Goal: Information Seeking & Learning: Learn about a topic

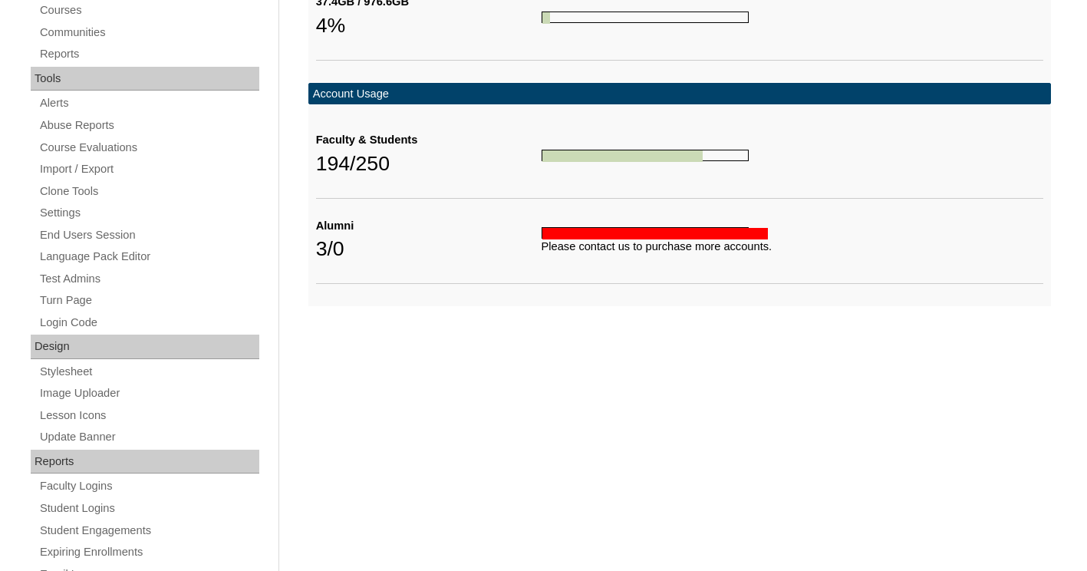
scroll to position [514, 0]
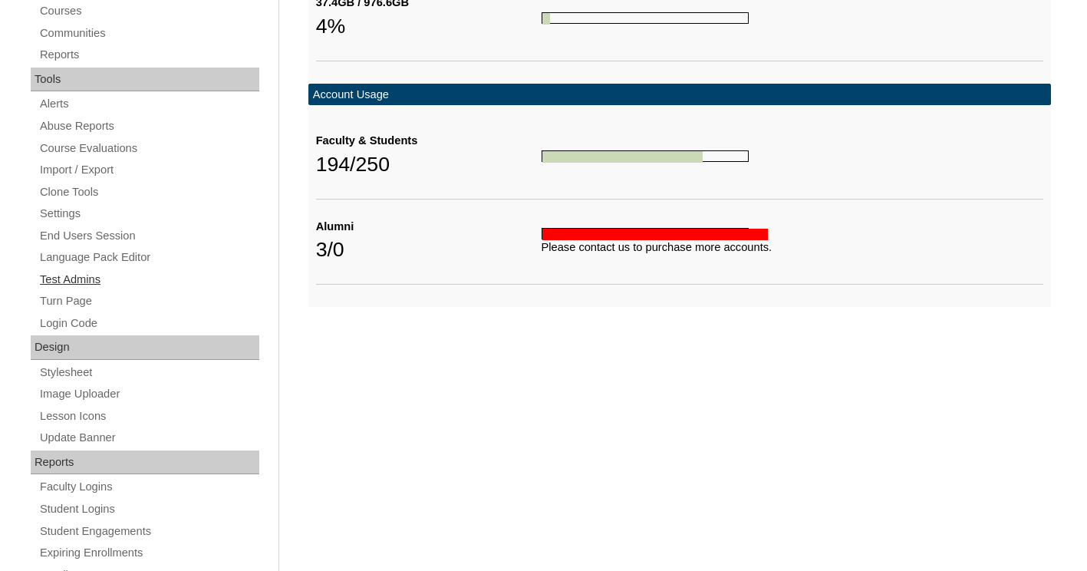
click at [80, 275] on link "Test Admins" at bounding box center [148, 279] width 221 height 19
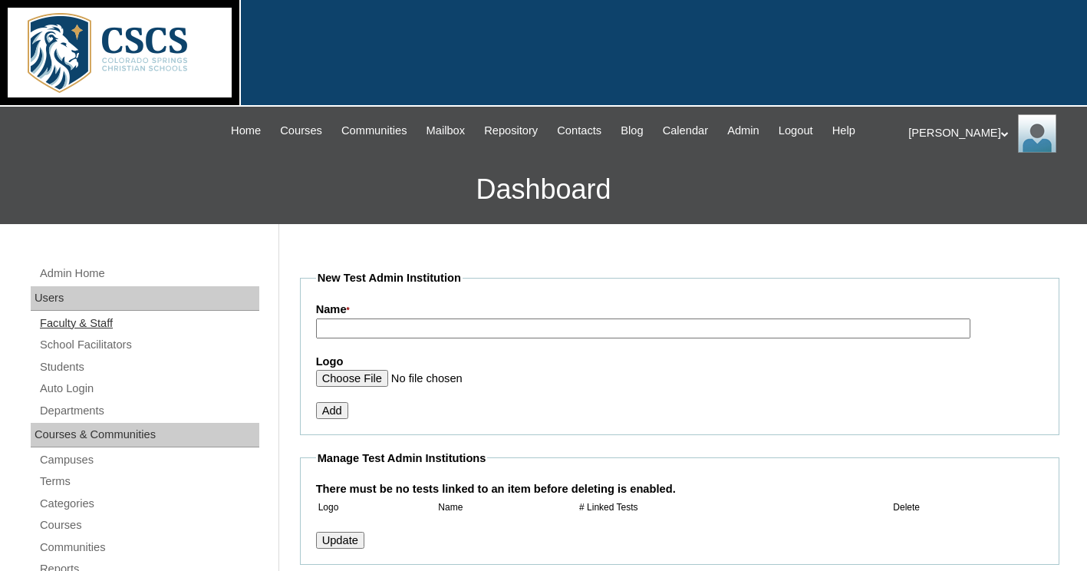
click at [95, 319] on link "Faculty & Staff" at bounding box center [148, 323] width 221 height 19
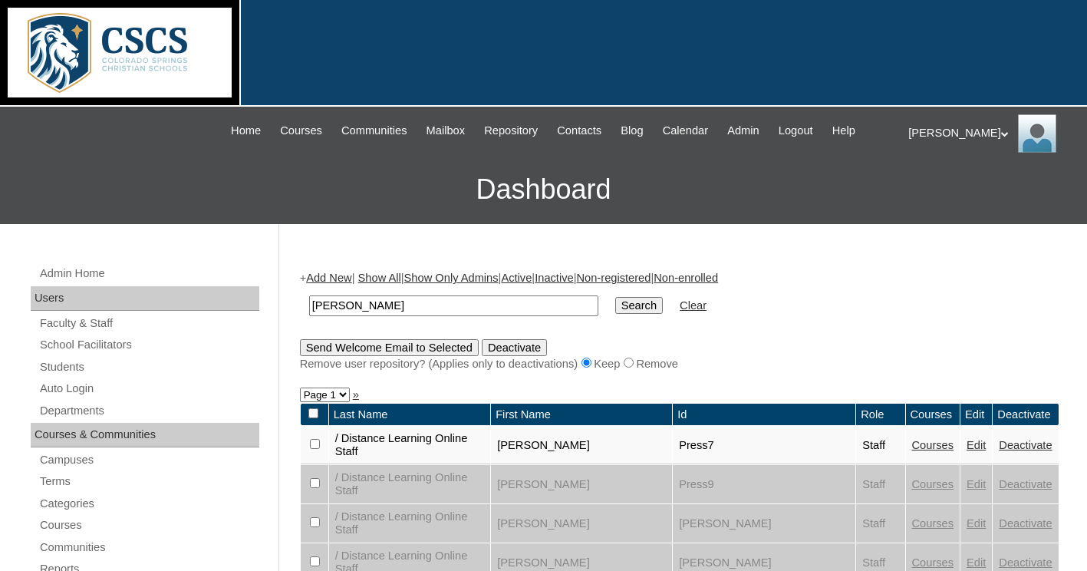
type input "[PERSON_NAME]"
click at [615, 297] on input "Search" at bounding box center [639, 305] width 48 height 17
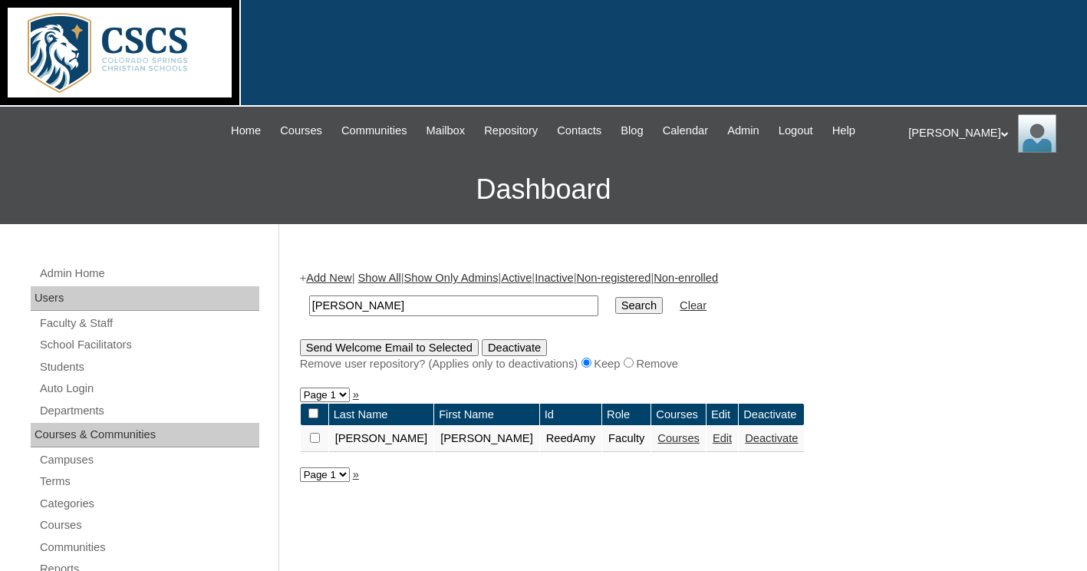
click at [658, 441] on link "Courses" at bounding box center [679, 438] width 42 height 12
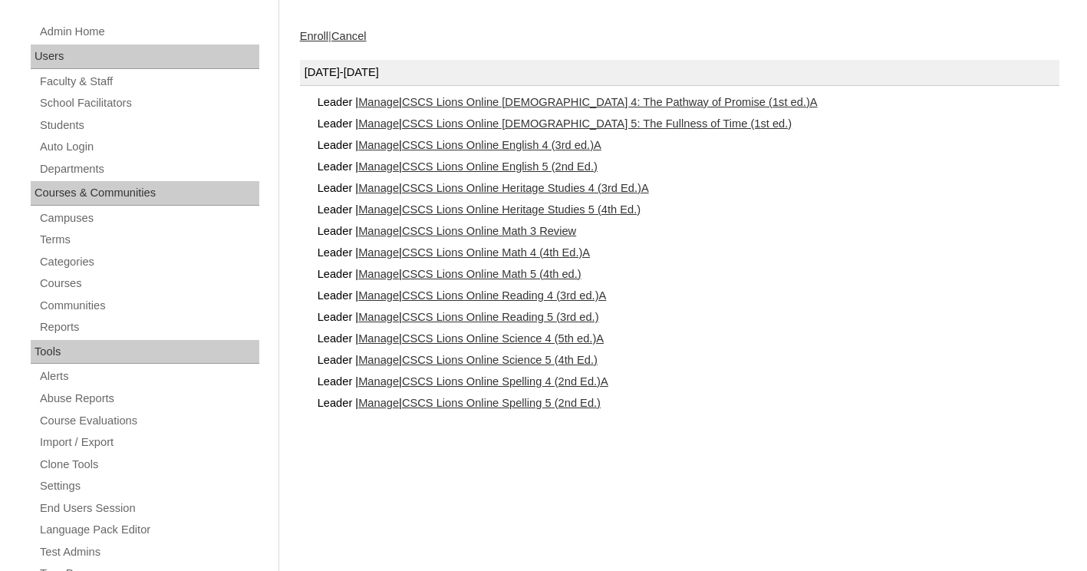
scroll to position [243, 0]
click at [581, 289] on link "CSCS Lions Online Reading 4 (3rd ed.)A" at bounding box center [504, 294] width 204 height 12
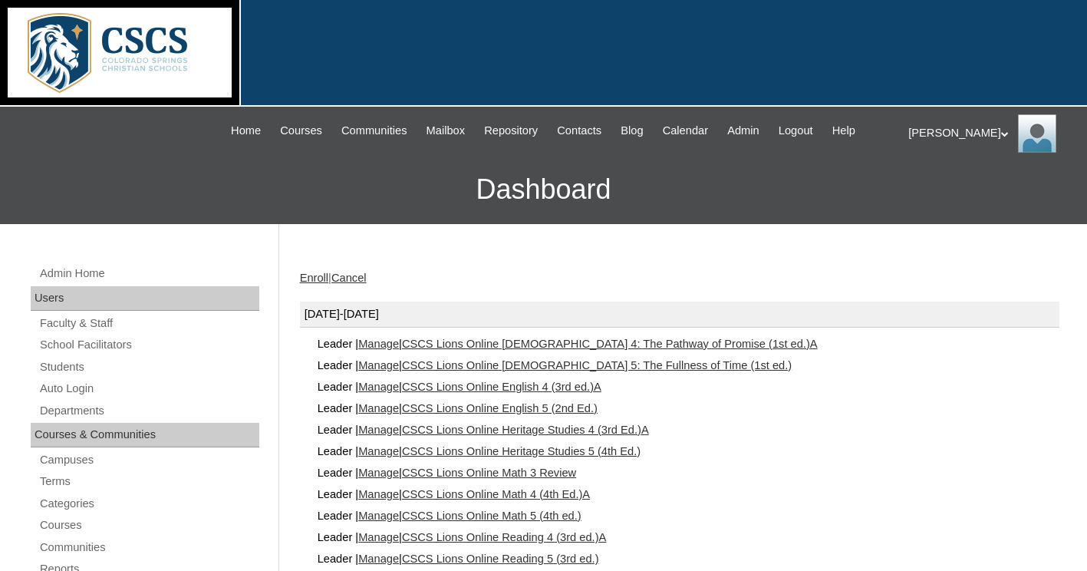
scroll to position [243, 0]
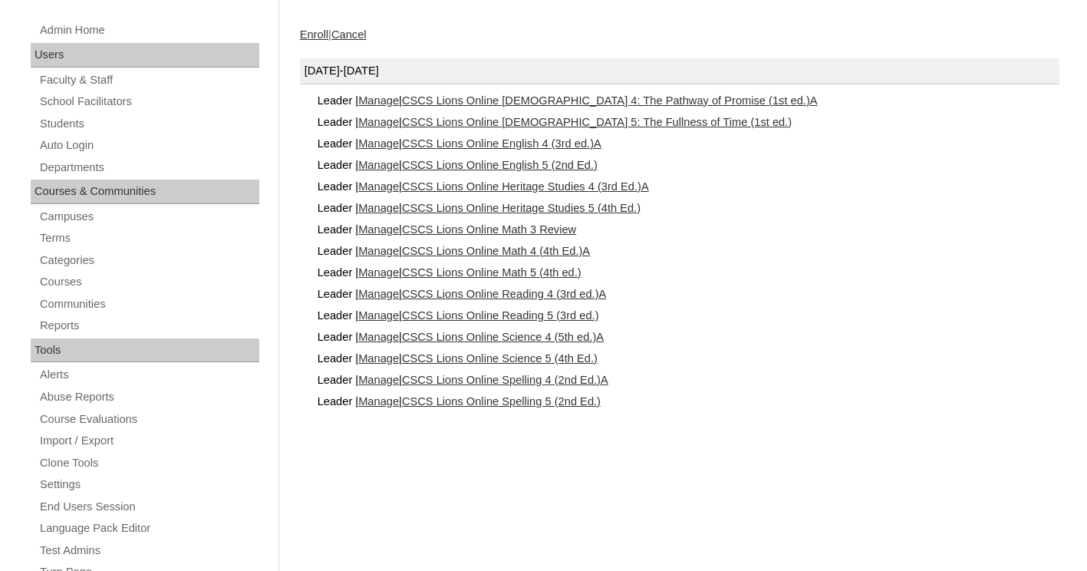
click at [503, 138] on link "CSCS Lions Online English 4 (3rd ed.)A" at bounding box center [502, 143] width 200 height 12
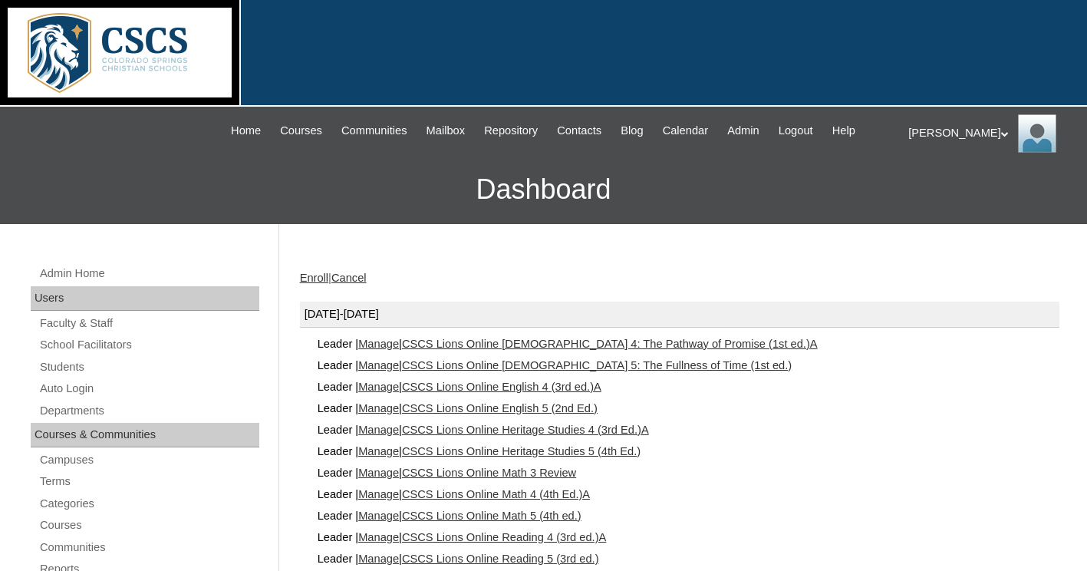
scroll to position [243, 0]
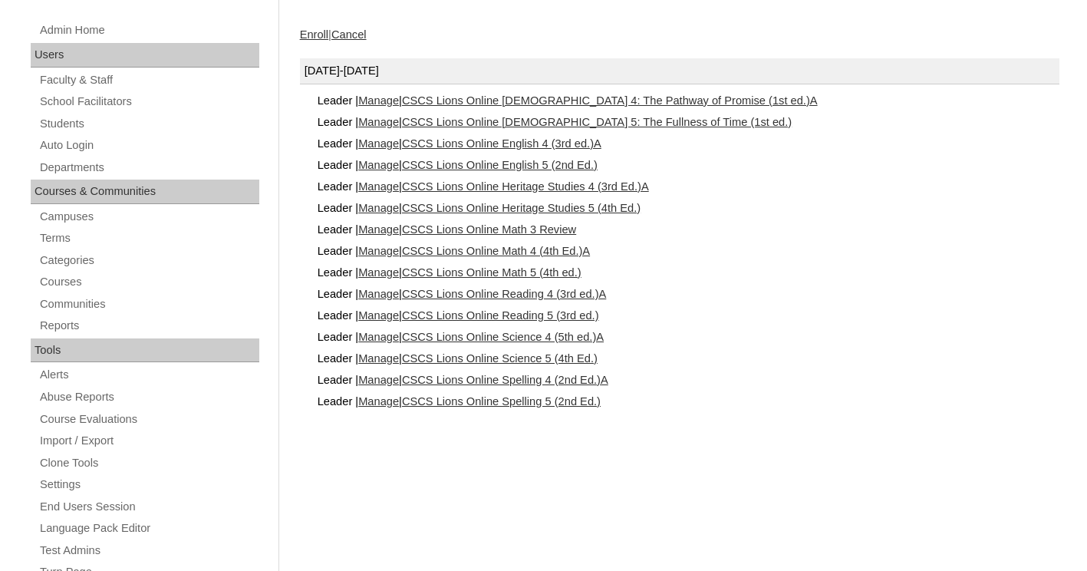
click at [536, 289] on link "CSCS Lions Online Reading 4 (3rd ed.)A" at bounding box center [504, 294] width 204 height 12
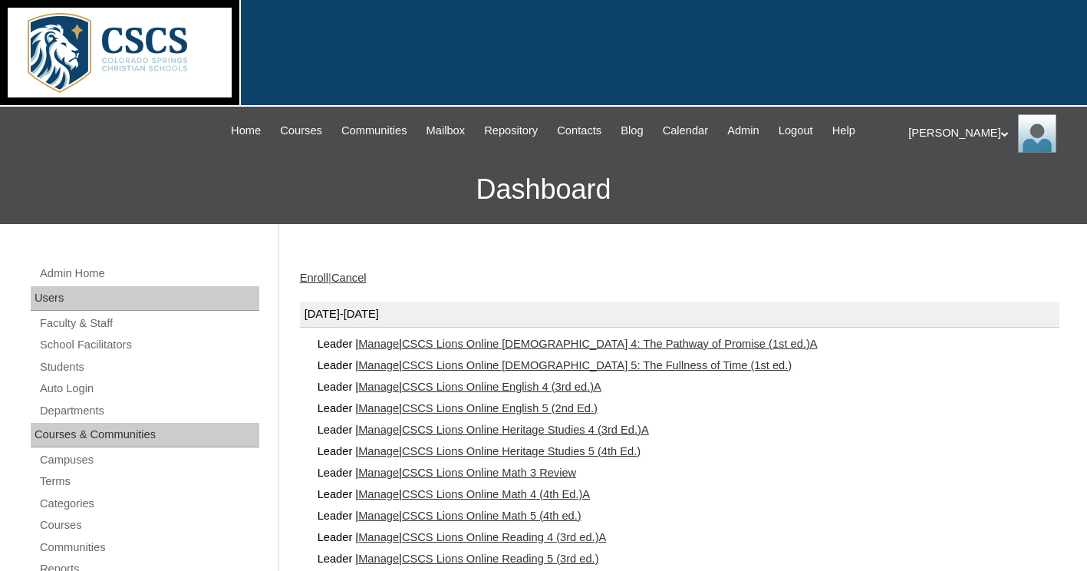
scroll to position [243, 0]
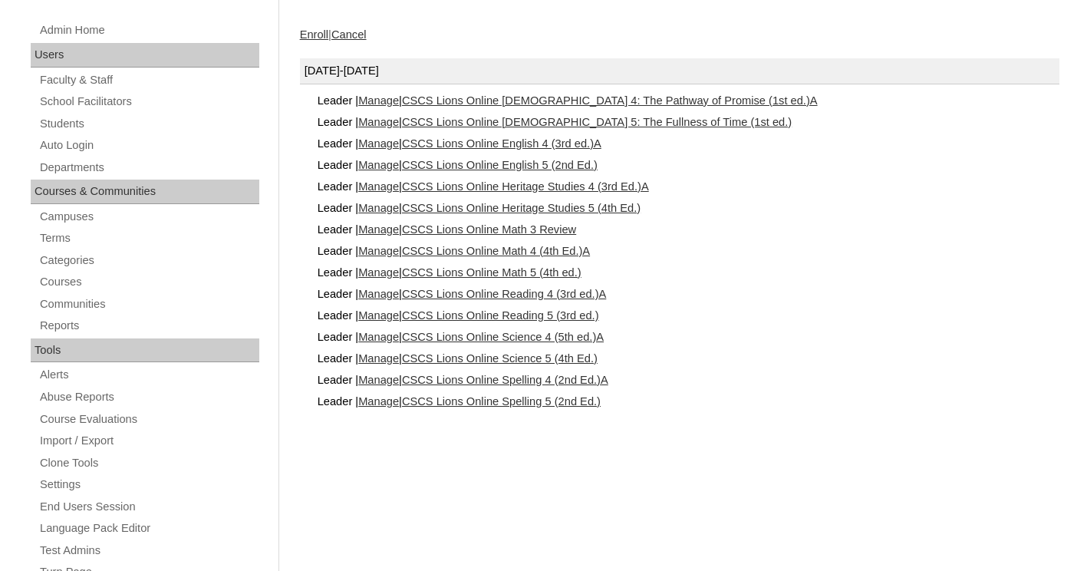
click at [497, 249] on link "CSCS Lions Online Math 4 (4th Ed.)A" at bounding box center [496, 251] width 188 height 12
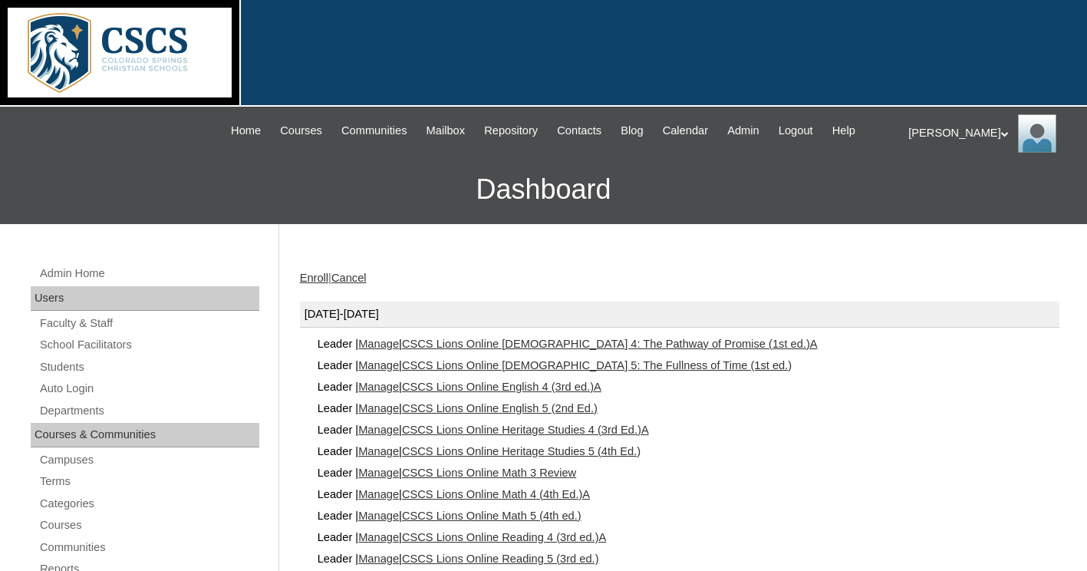
scroll to position [243, 0]
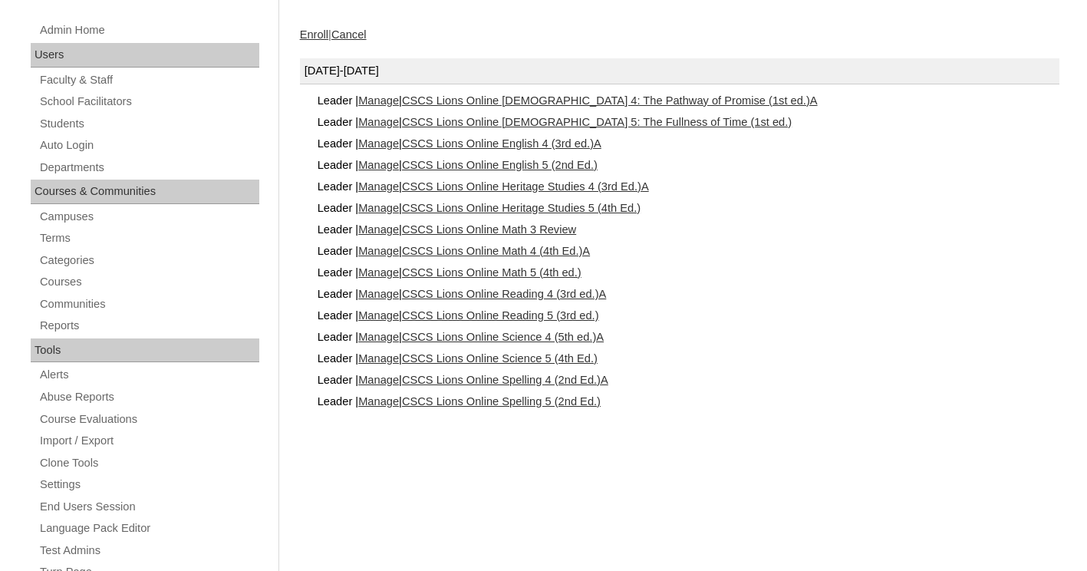
click at [503, 248] on link "CSCS Lions Online Math 4 (4th Ed.)A" at bounding box center [496, 251] width 188 height 12
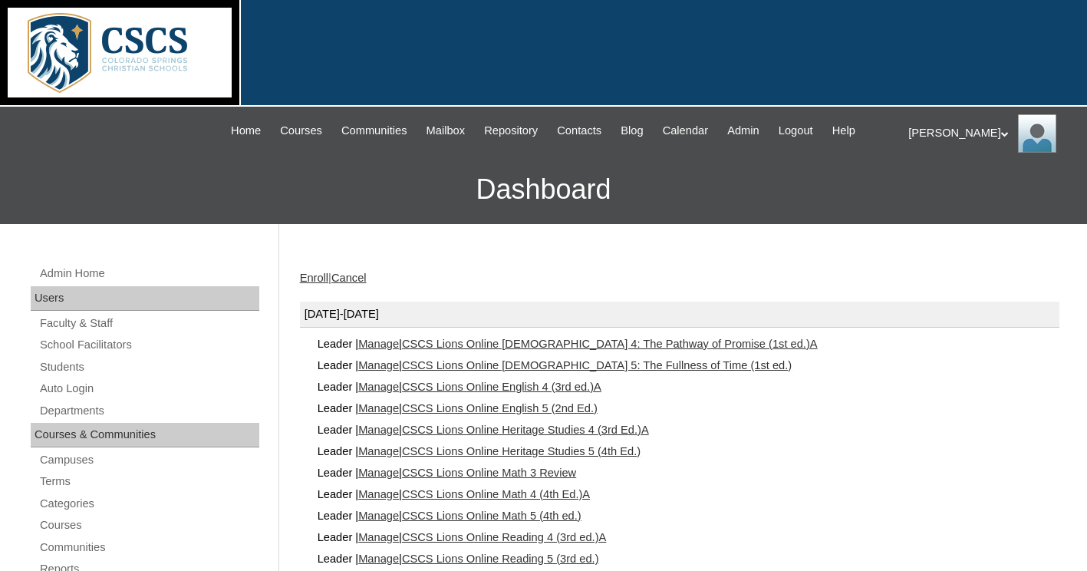
scroll to position [243, 0]
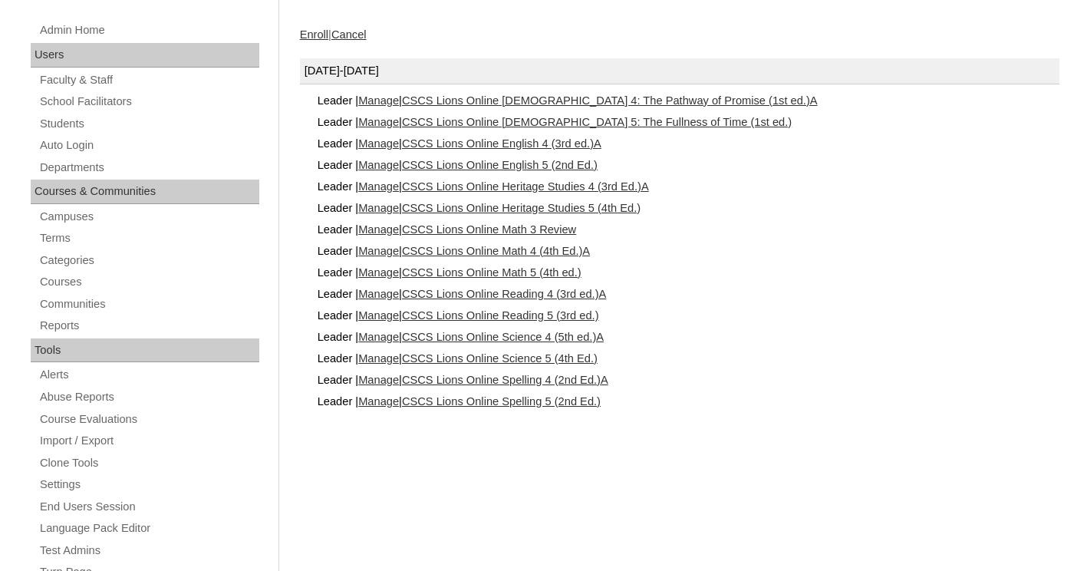
click at [531, 375] on link "CSCS Lions Online Spelling 4 (2nd Ed.)A" at bounding box center [505, 380] width 206 height 12
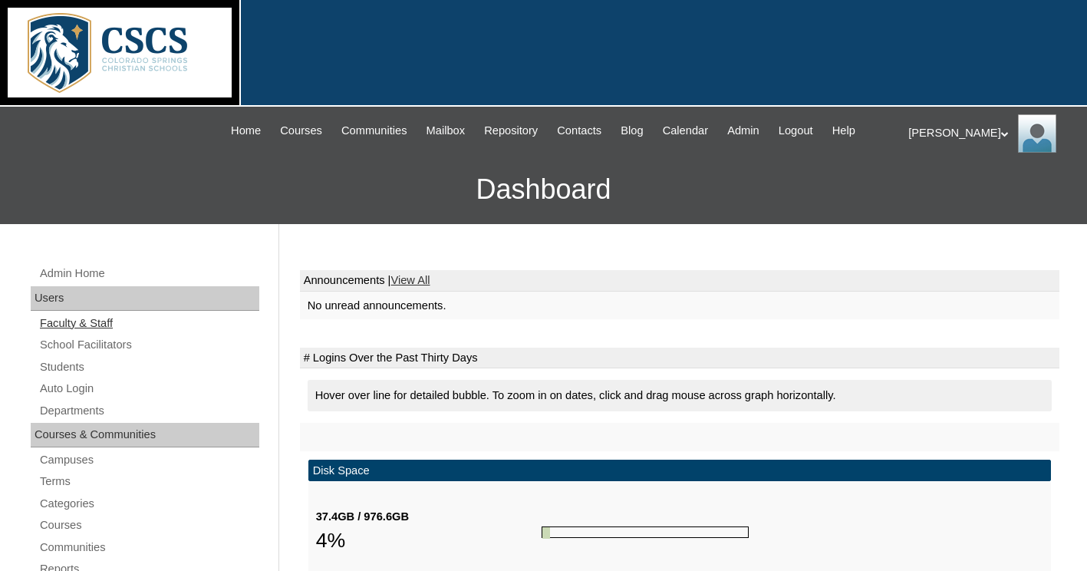
click at [80, 317] on link "Faculty & Staff" at bounding box center [148, 323] width 221 height 19
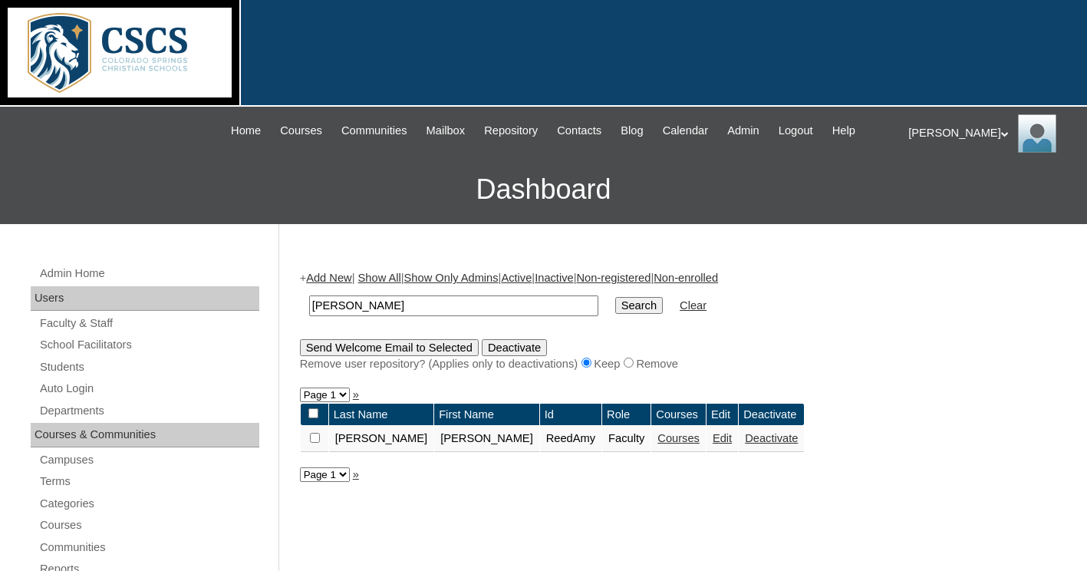
click at [658, 439] on link "Courses" at bounding box center [679, 438] width 42 height 12
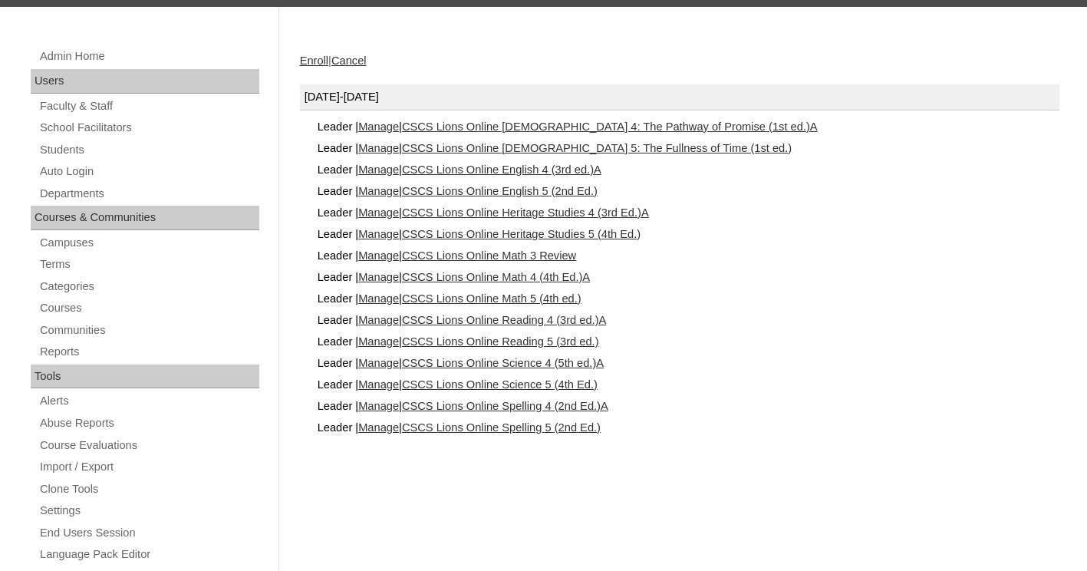
scroll to position [218, 0]
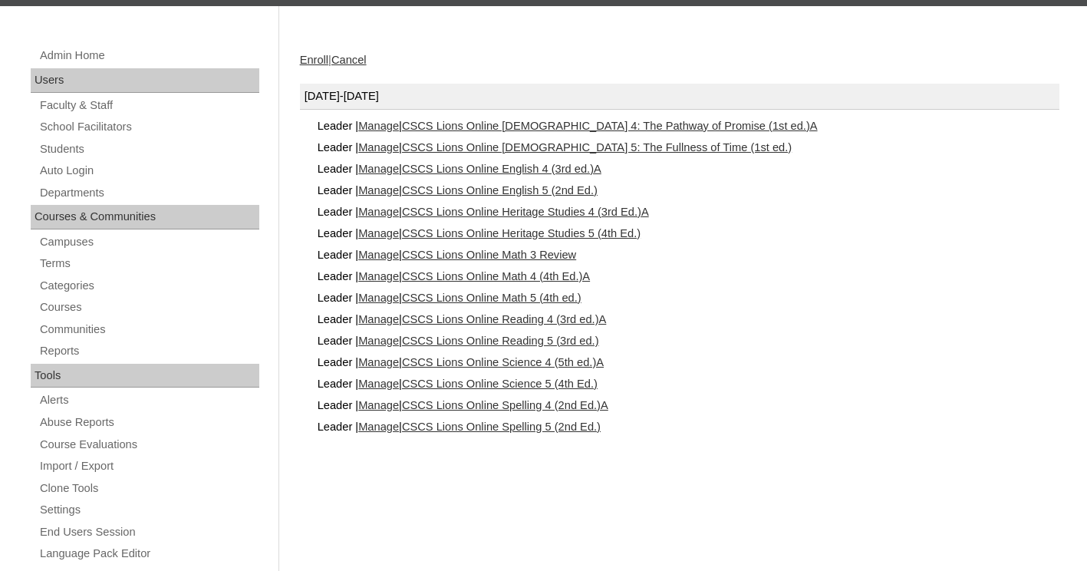
click at [540, 315] on link "CSCS Lions Online Reading 4 (3rd ed.)A" at bounding box center [504, 319] width 204 height 12
